Goal: Register for event/course

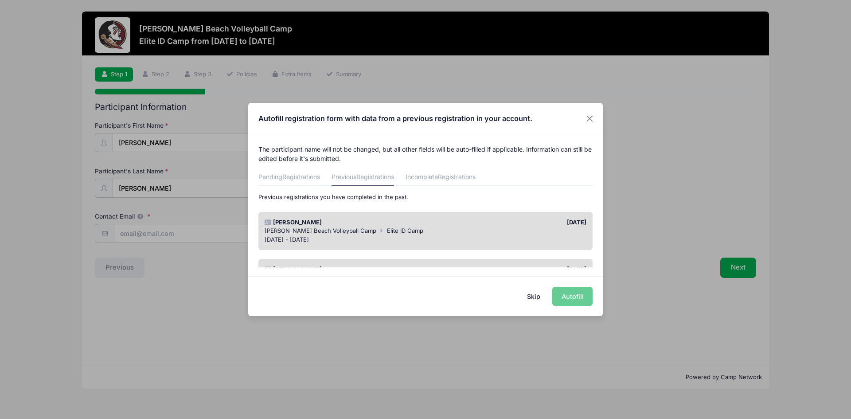
click at [568, 295] on div "Skip Autofill" at bounding box center [425, 295] width 355 height 39
click at [564, 295] on div "Skip Autofill" at bounding box center [425, 295] width 355 height 39
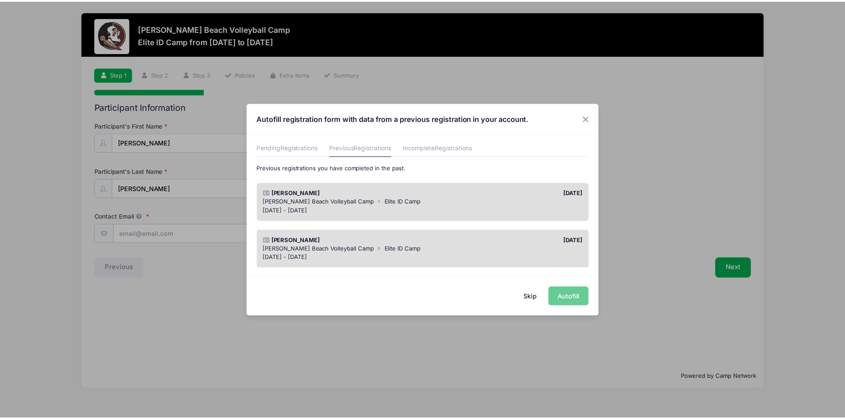
scroll to position [44, 0]
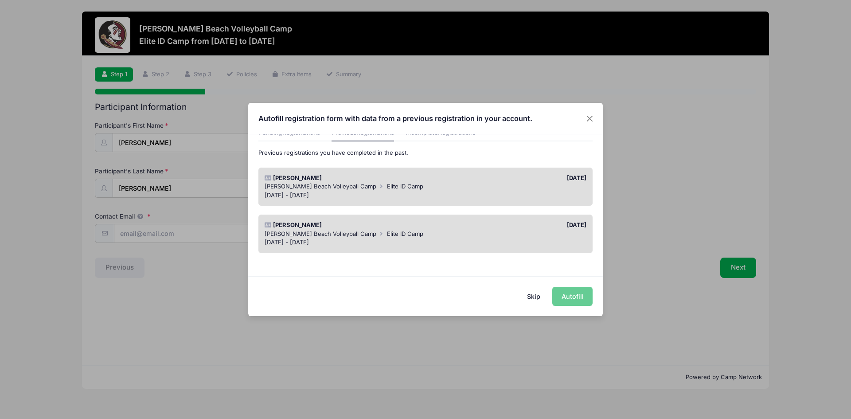
click at [545, 188] on div "[PERSON_NAME] Beach Volleyball Camp Elite ID Camp" at bounding box center [426, 186] width 322 height 9
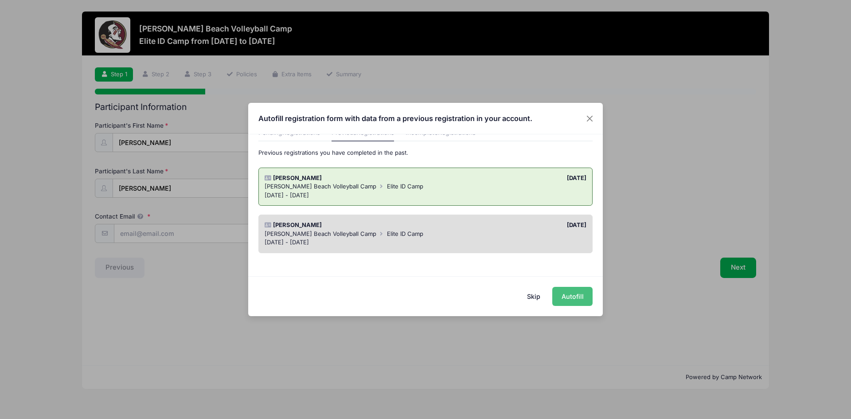
click at [570, 293] on button "Autofill" at bounding box center [572, 296] width 40 height 19
type input "[EMAIL_ADDRESS][DOMAIN_NAME]"
type input "[DATE]"
type input "92 Matthews Lane"
type input "Ponte Vedra Beach"
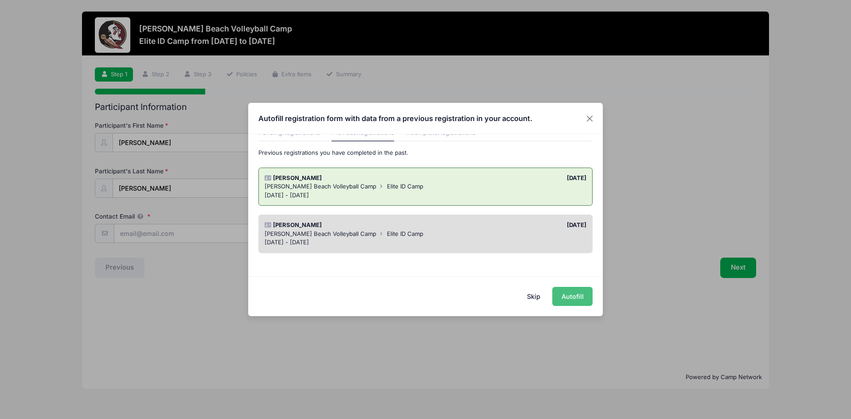
select select "FL"
type input "32082"
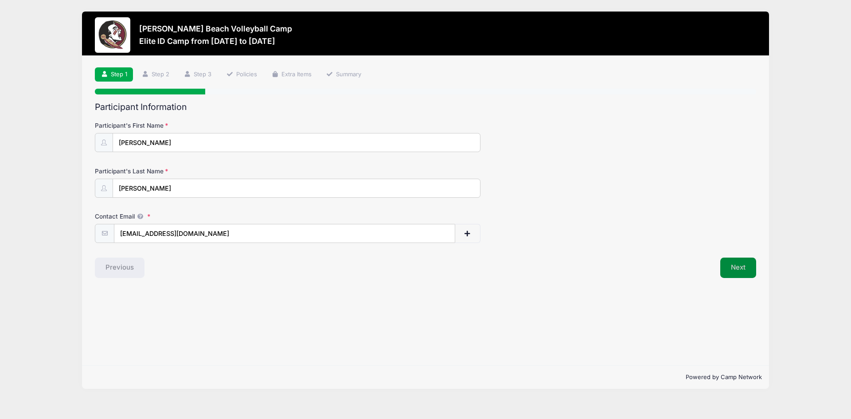
click at [736, 267] on button "Next" at bounding box center [739, 268] width 36 height 20
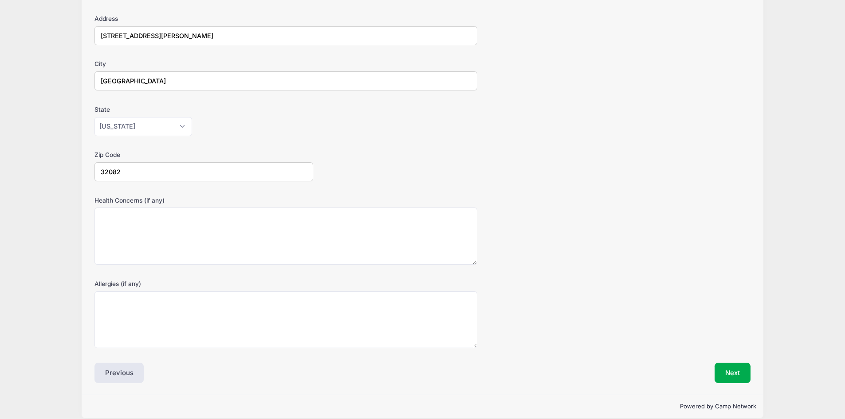
scroll to position [163, 0]
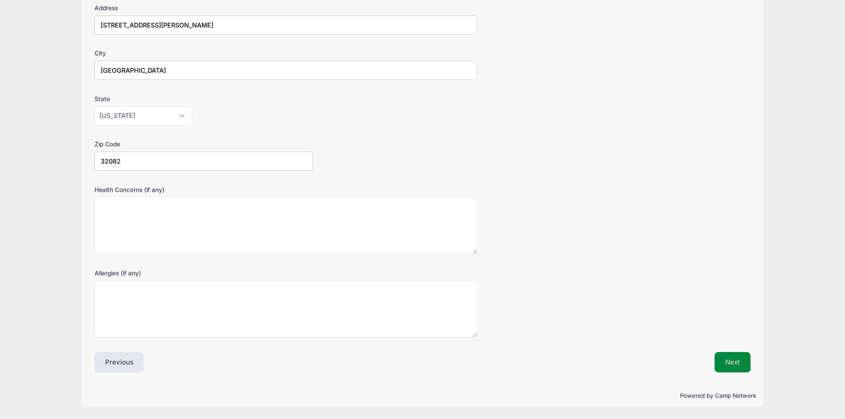
click at [727, 369] on button "Next" at bounding box center [732, 362] width 36 height 20
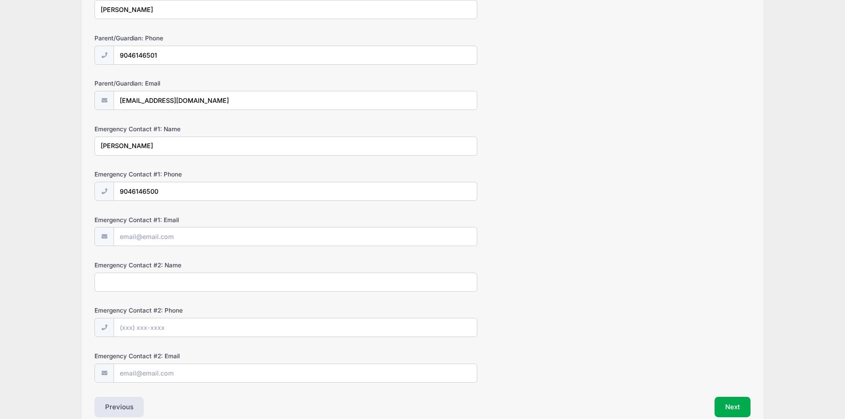
scroll to position [177, 0]
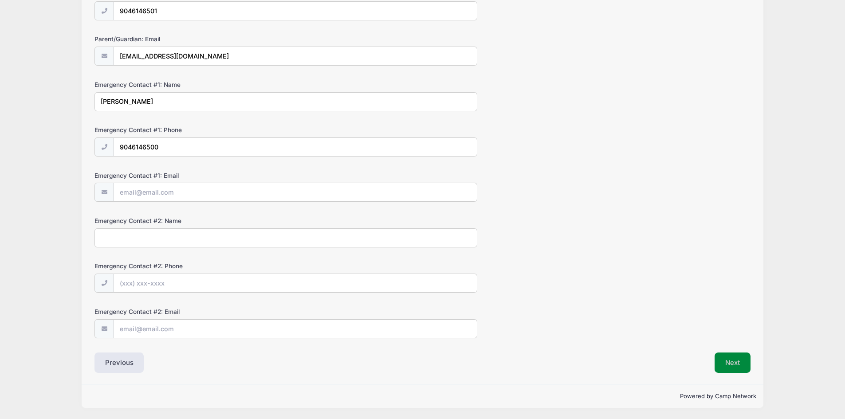
click at [733, 358] on button "Next" at bounding box center [732, 363] width 36 height 20
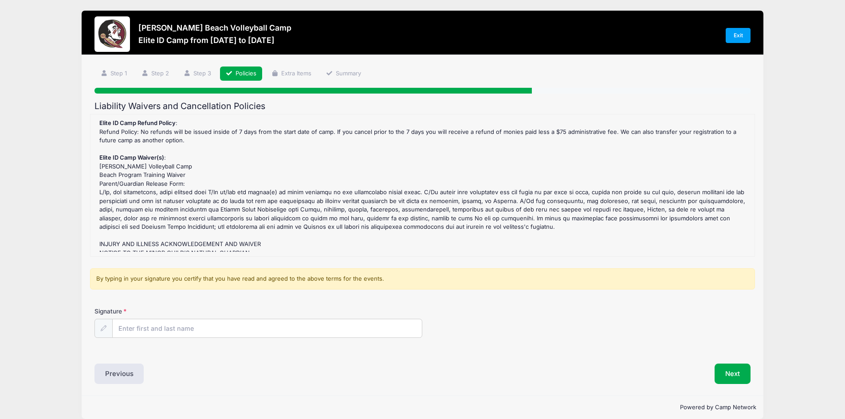
scroll to position [0, 0]
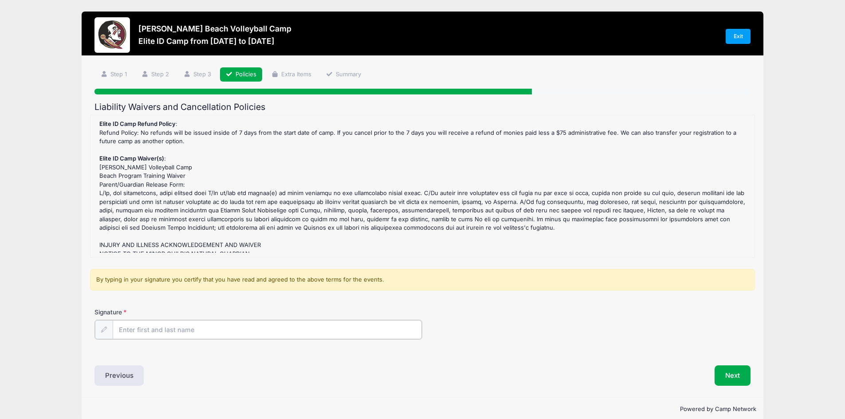
click at [352, 328] on input "Signature" at bounding box center [267, 329] width 309 height 19
type input "Jamie Joseph"
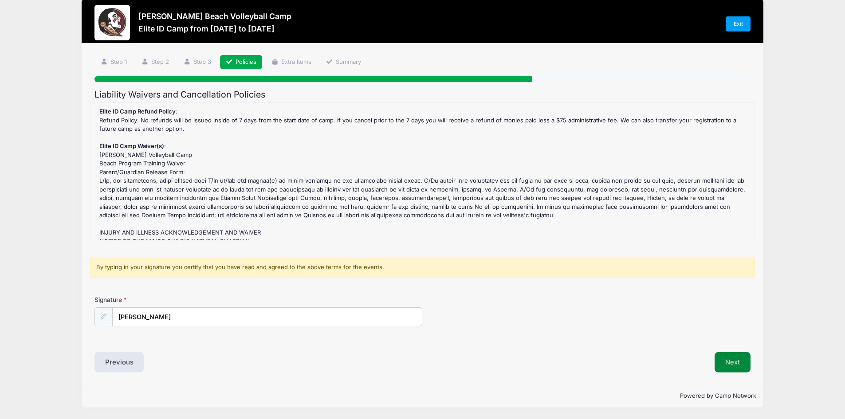
scroll to position [12, 0]
click at [731, 358] on button "Next" at bounding box center [732, 362] width 36 height 20
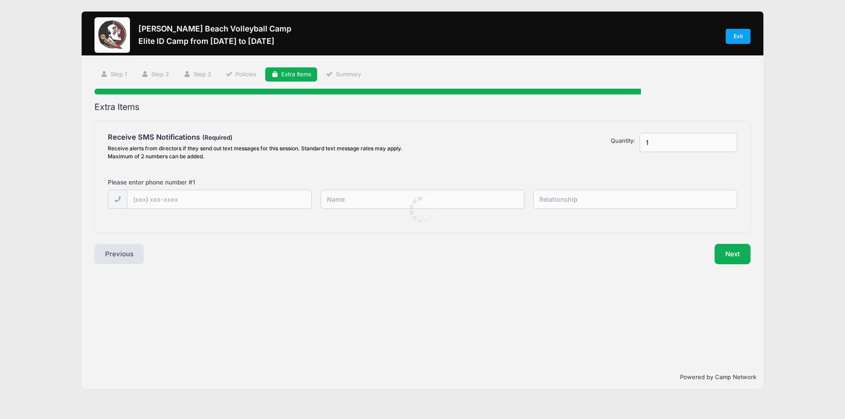
scroll to position [0, 0]
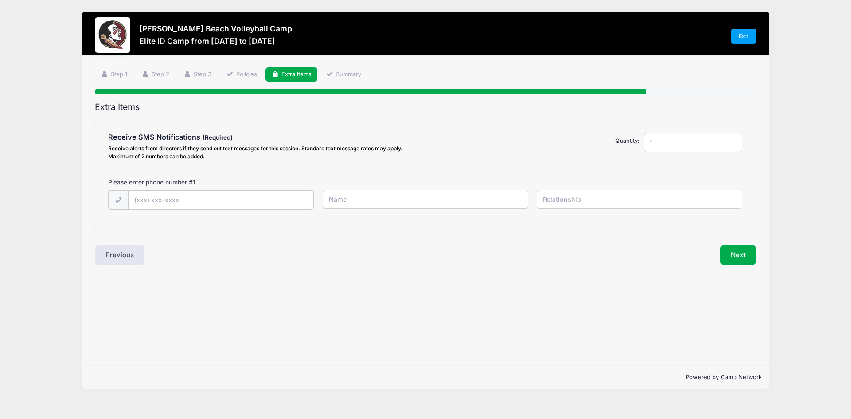
click at [0, 0] on input "text" at bounding box center [0, 0] width 0 height 0
type input "(904) 614-6501"
type input "Jamie Joseph"
type input "mother"
click at [740, 257] on button "Next" at bounding box center [739, 254] width 36 height 20
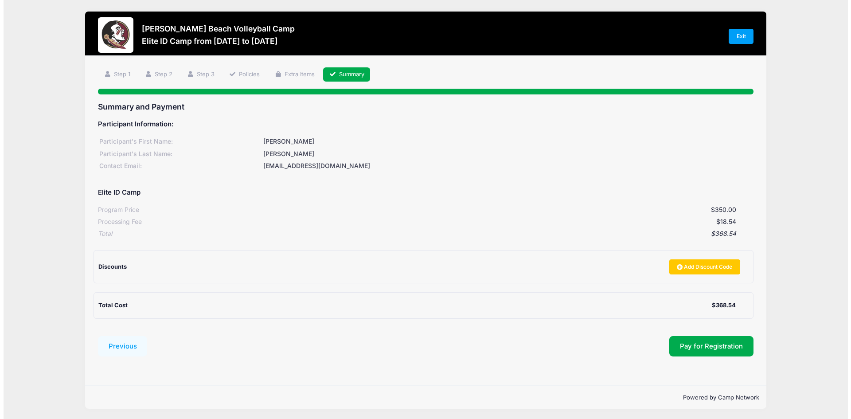
scroll to position [1, 0]
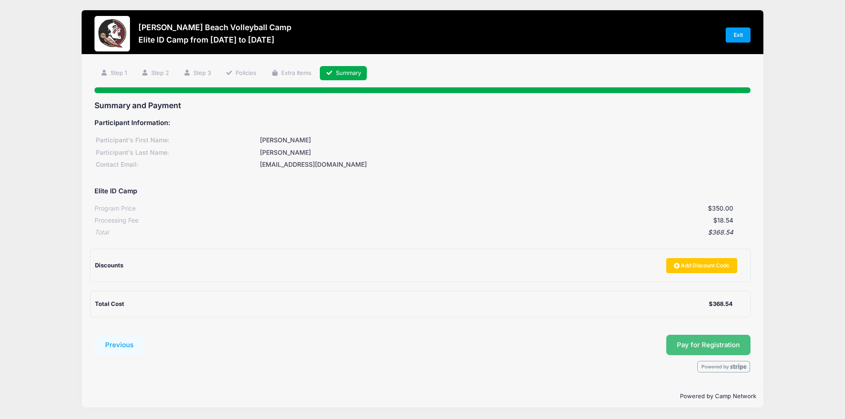
click at [688, 341] on span "Pay for Registration" at bounding box center [708, 345] width 63 height 8
click at [697, 346] on span "Pay for Registration" at bounding box center [708, 345] width 63 height 8
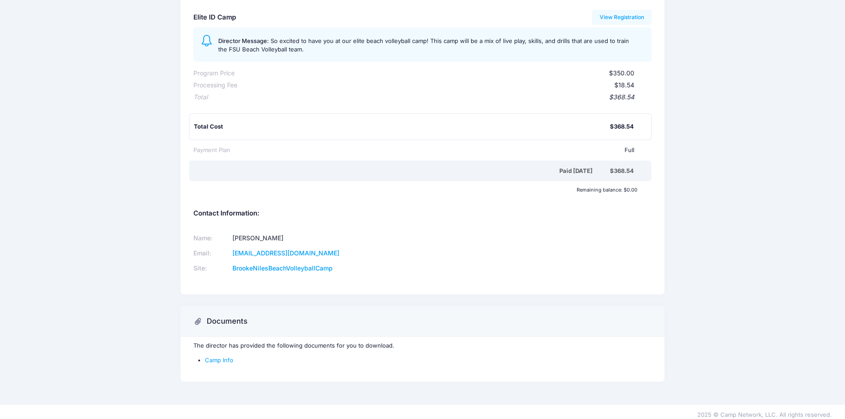
scroll to position [110, 0]
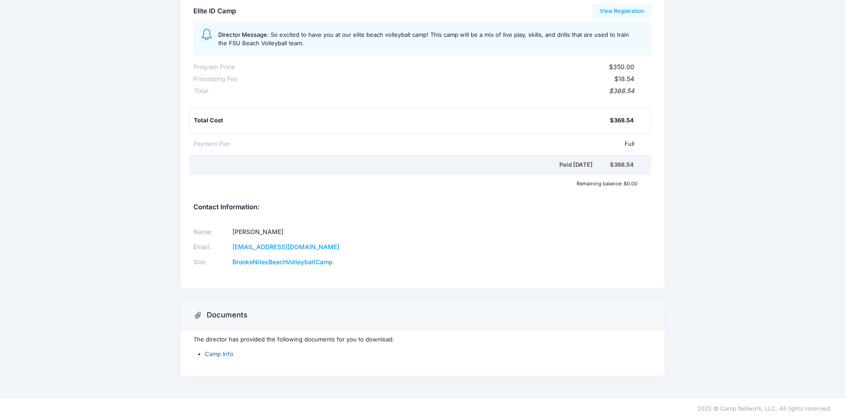
click at [223, 353] on link "Camp Info" at bounding box center [219, 353] width 28 height 7
